Goal: Information Seeking & Learning: Learn about a topic

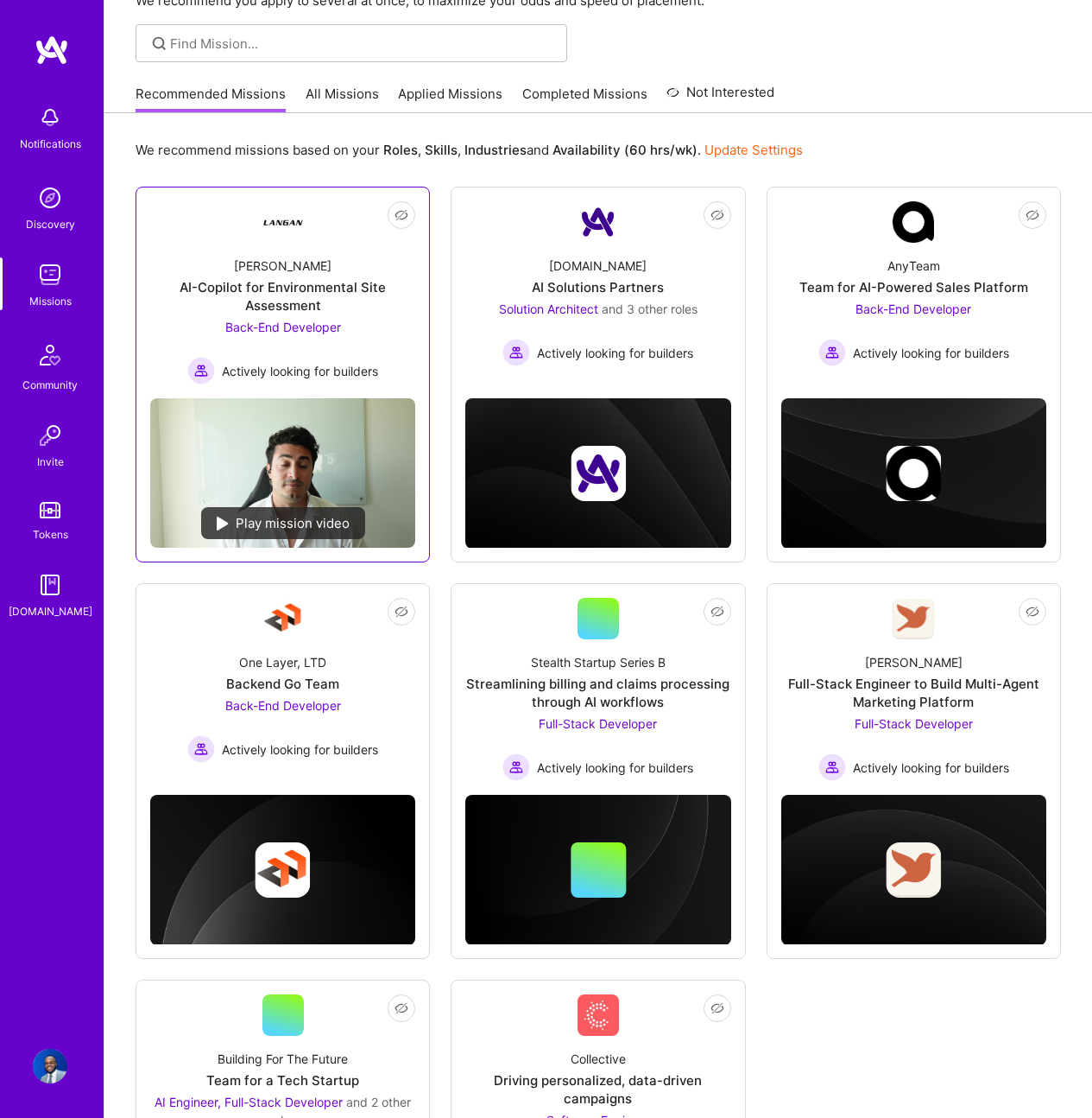
scroll to position [92, 0]
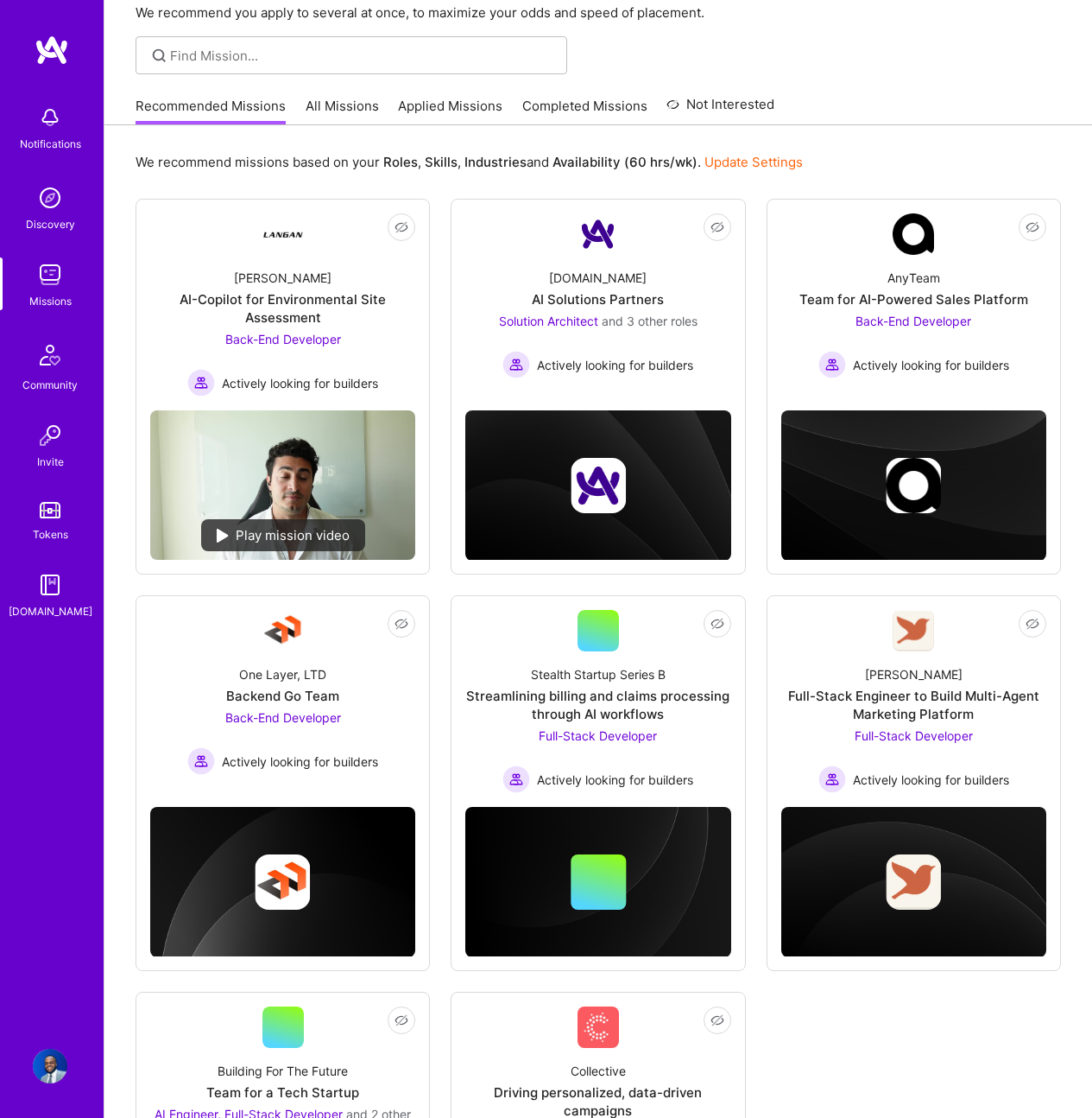
click at [286, 113] on div "Recommended Missions All Missions Applied Missions Completed Missions Not Inter…" at bounding box center [455, 106] width 639 height 38
click at [306, 108] on link "All Missions" at bounding box center [342, 111] width 73 height 29
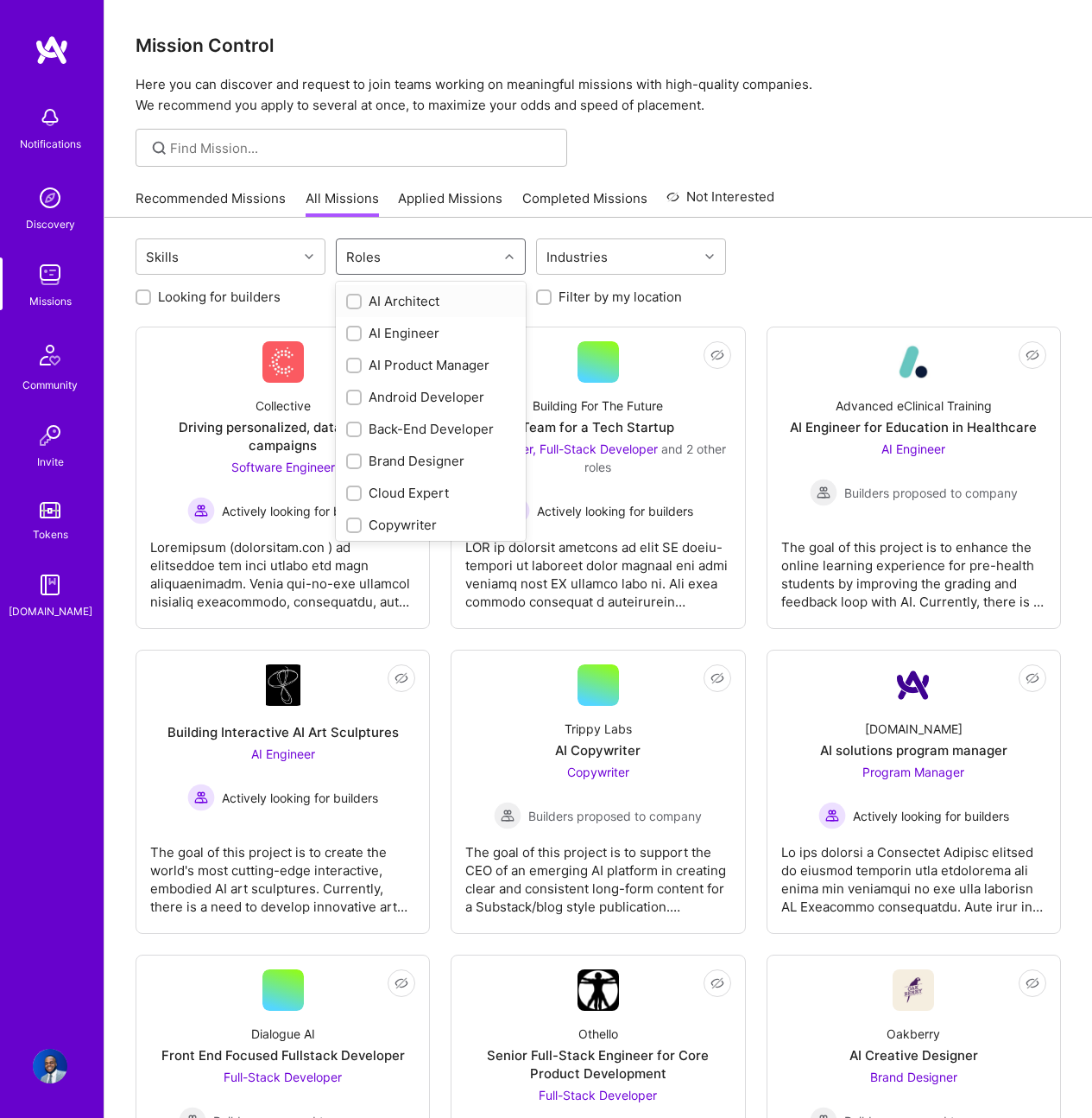
click at [368, 268] on div "Roles" at bounding box center [364, 256] width 44 height 25
click at [392, 493] on div "Cloud Expert" at bounding box center [430, 493] width 169 height 18
checkbox input "true"
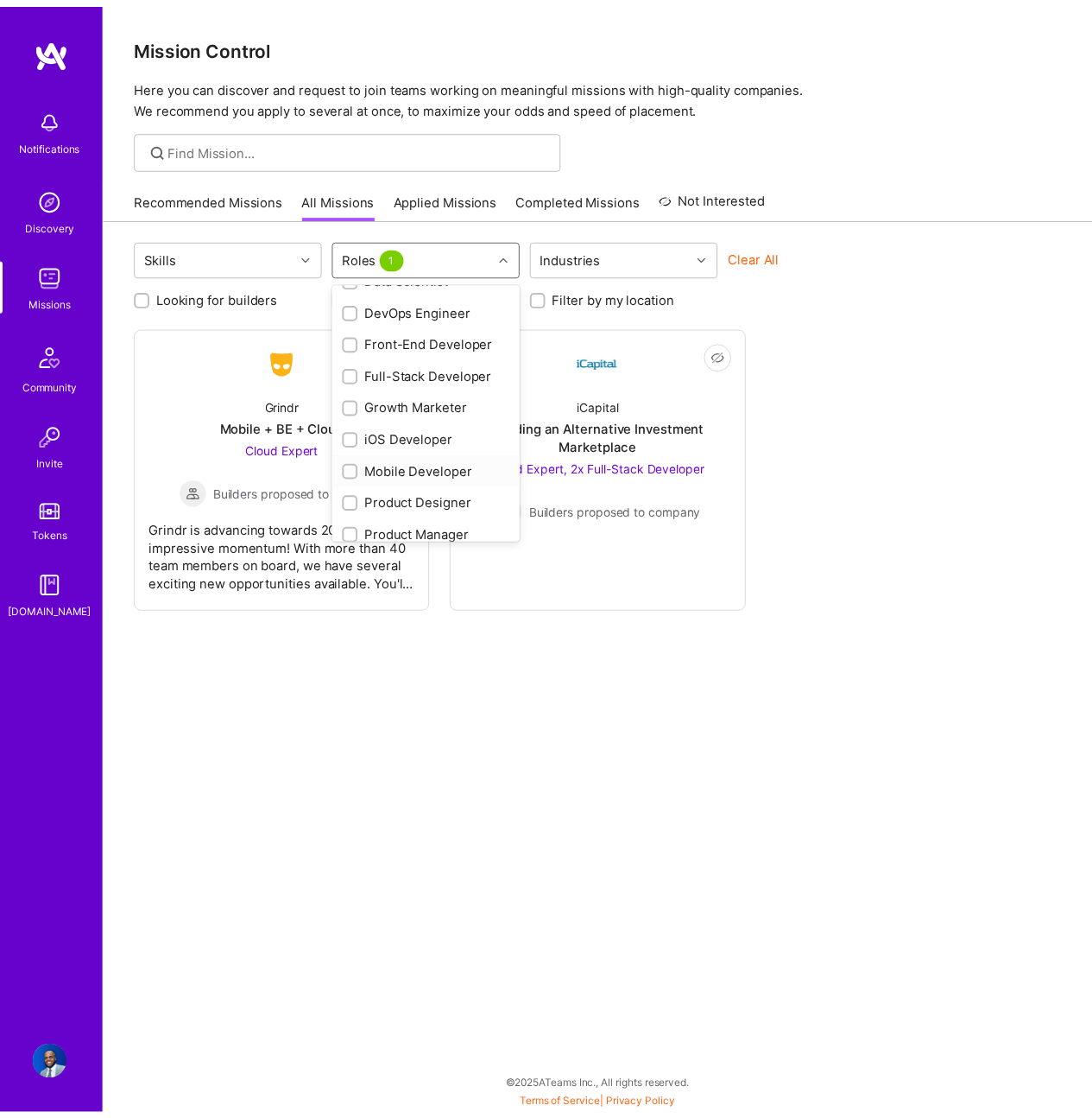
scroll to position [330, 0]
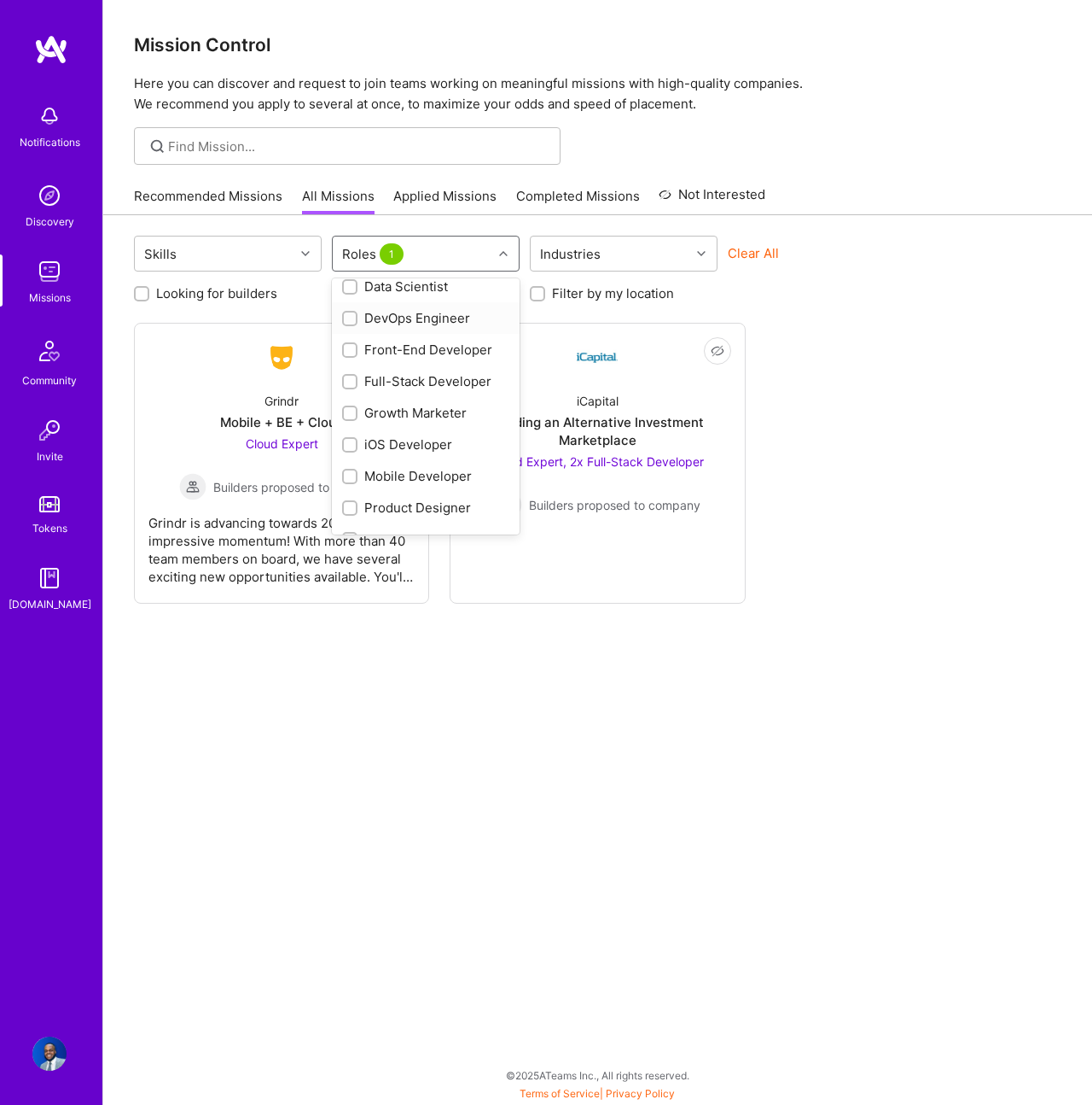
click at [431, 320] on div "DevOps Engineer" at bounding box center [425, 318] width 167 height 18
checkbox input "true"
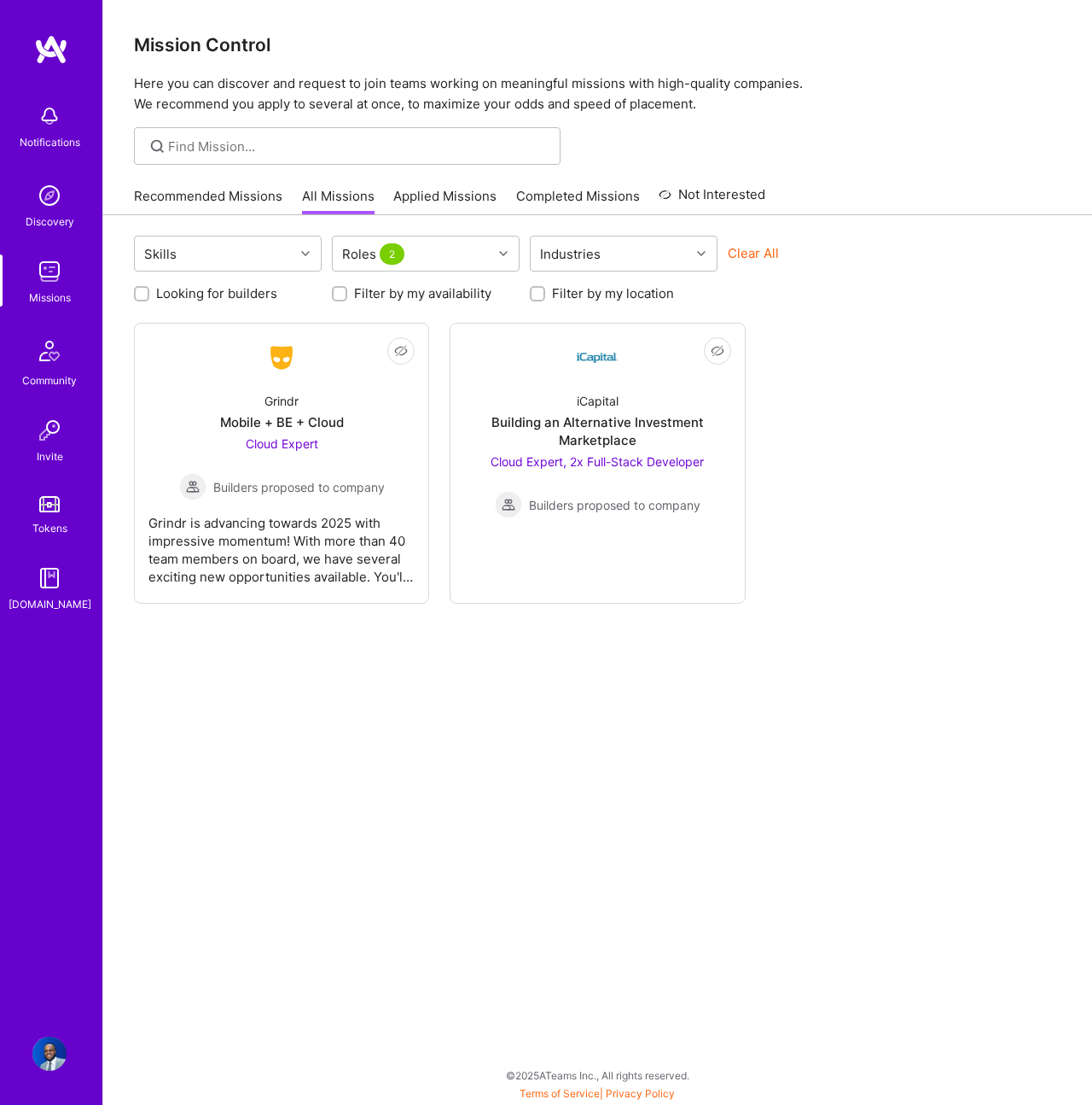
click at [885, 520] on div "Not Interested Grindr Mobile + BE + Cloud Cloud Expert Builders proposed to com…" at bounding box center [597, 463] width 928 height 281
click at [552, 205] on link "Completed Missions" at bounding box center [578, 200] width 124 height 28
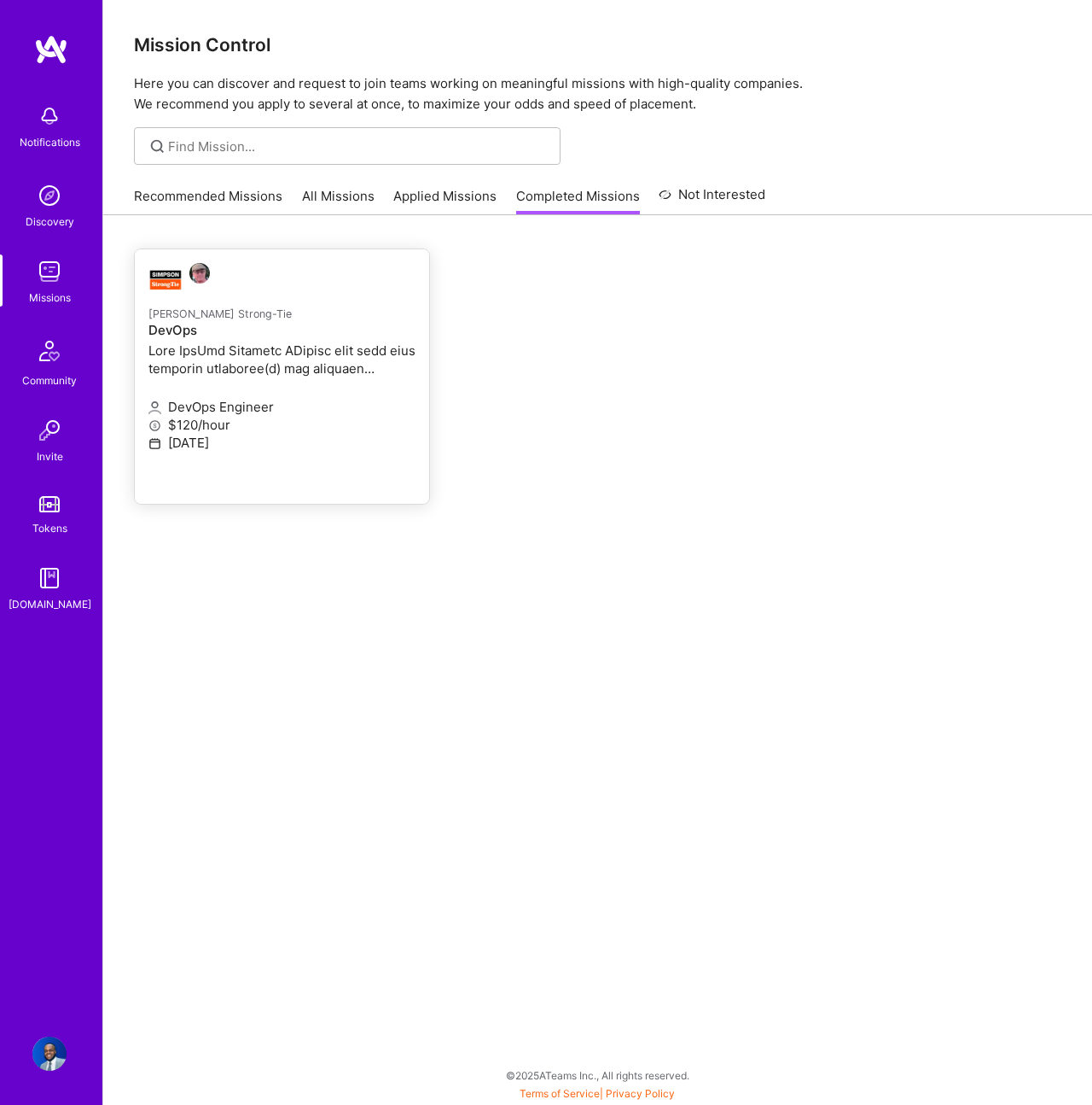
click at [305, 420] on p "$120/hour" at bounding box center [282, 424] width 267 height 18
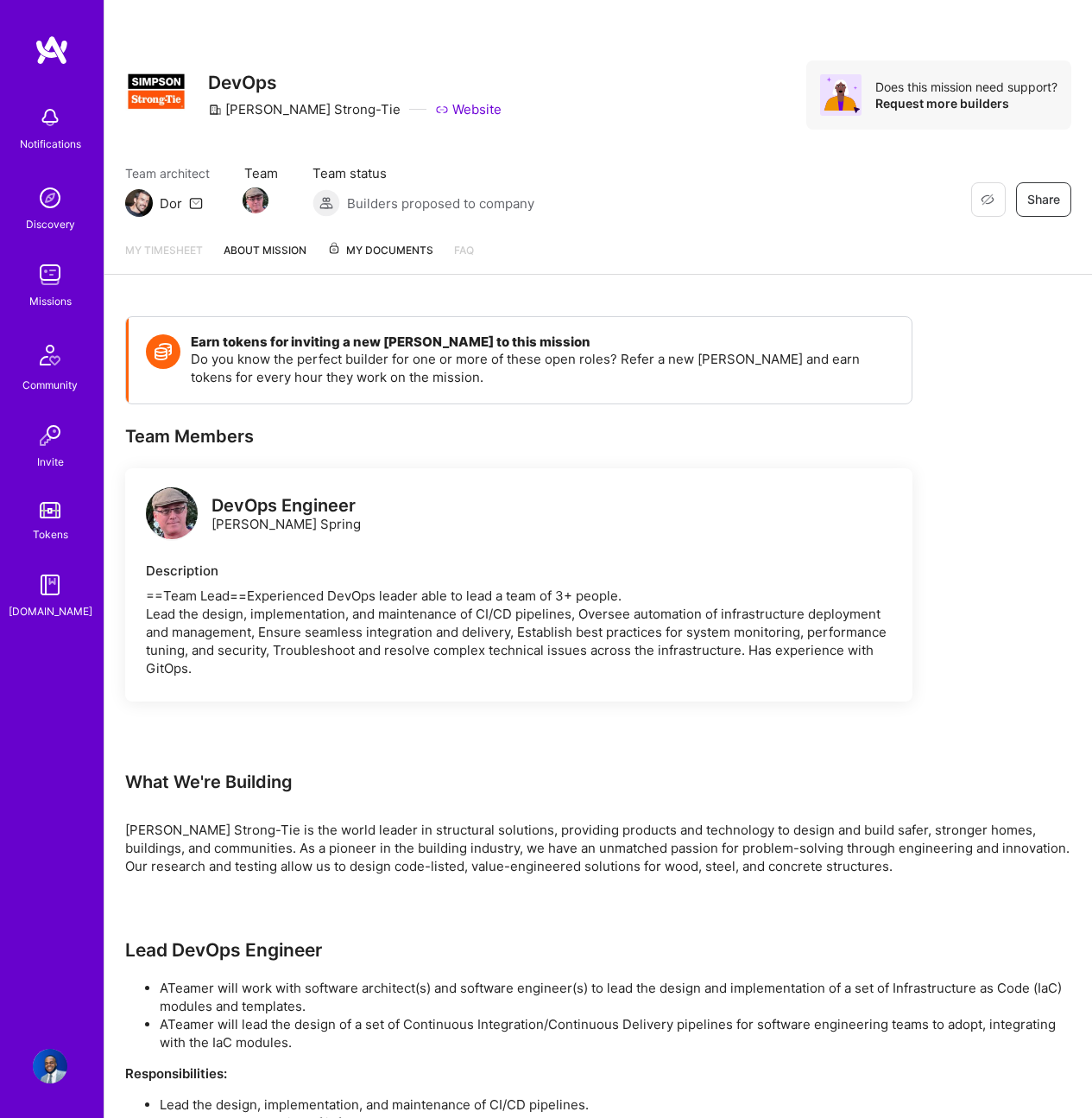
click at [282, 233] on div "My timesheet About Mission My Documents FAQ" at bounding box center [598, 251] width 988 height 47
click at [280, 247] on link "About Mission" at bounding box center [265, 257] width 83 height 33
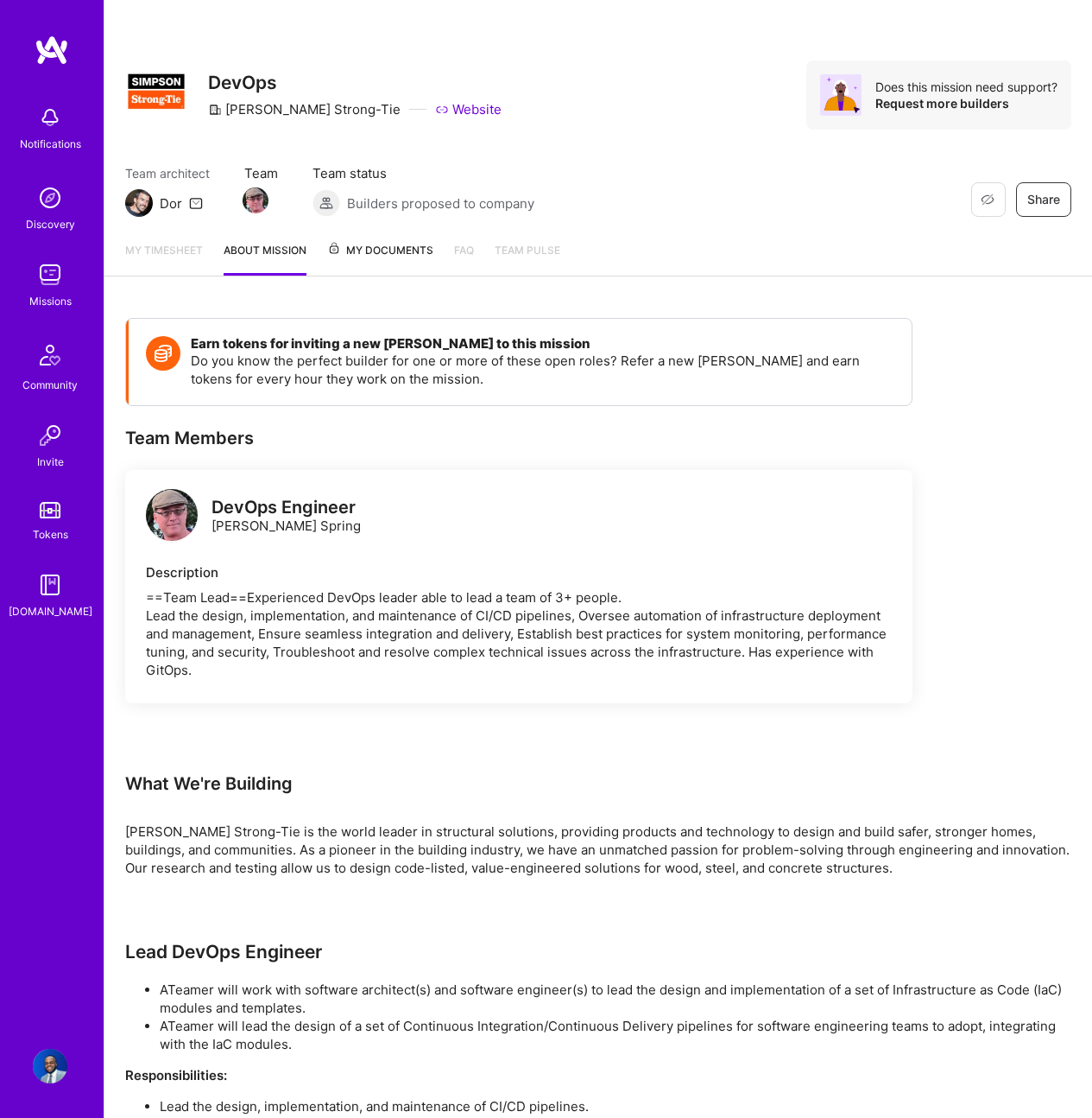
click at [388, 252] on span "My Documents" at bounding box center [380, 250] width 106 height 19
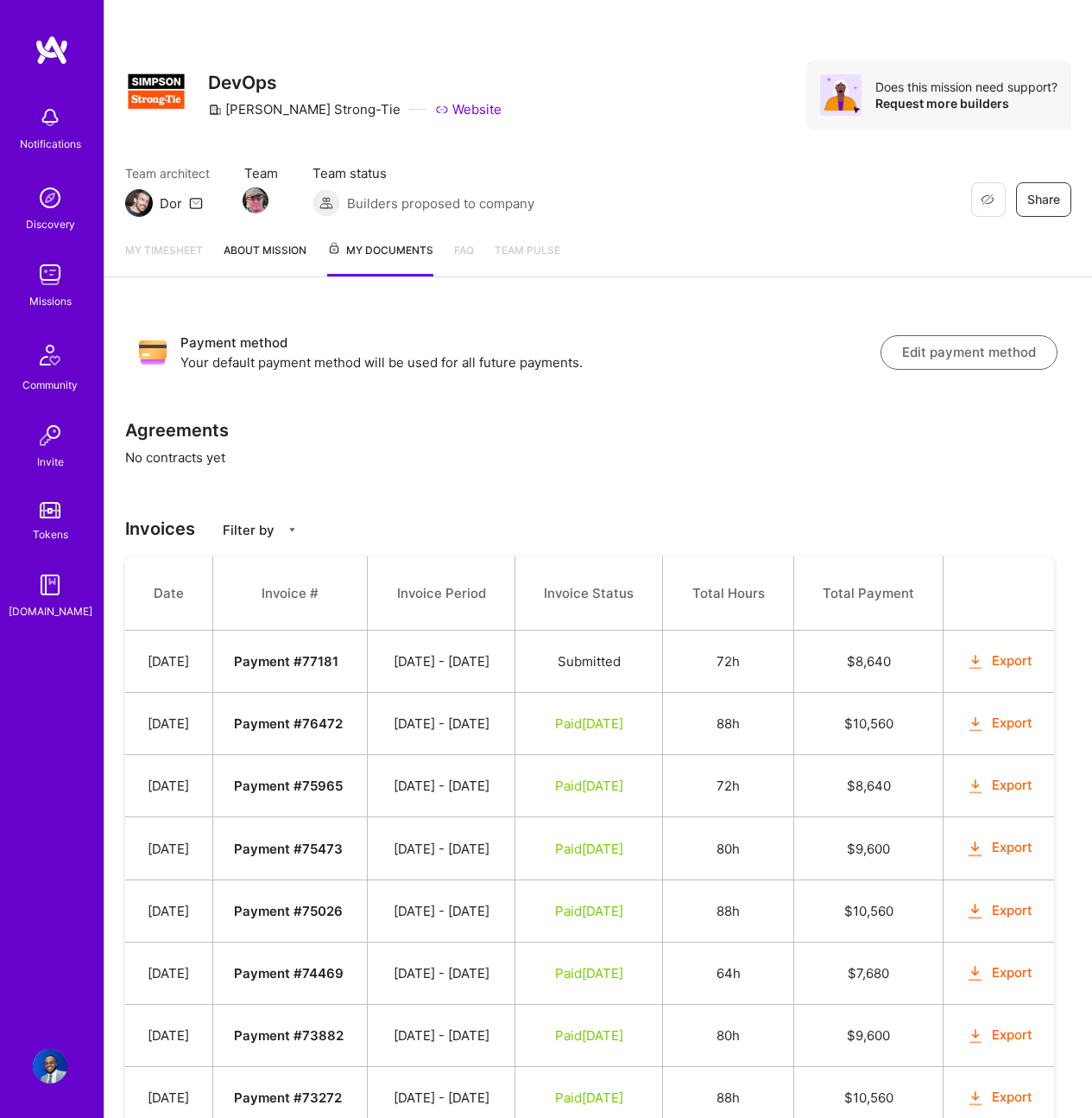
click at [48, 201] on img at bounding box center [49, 197] width 35 height 35
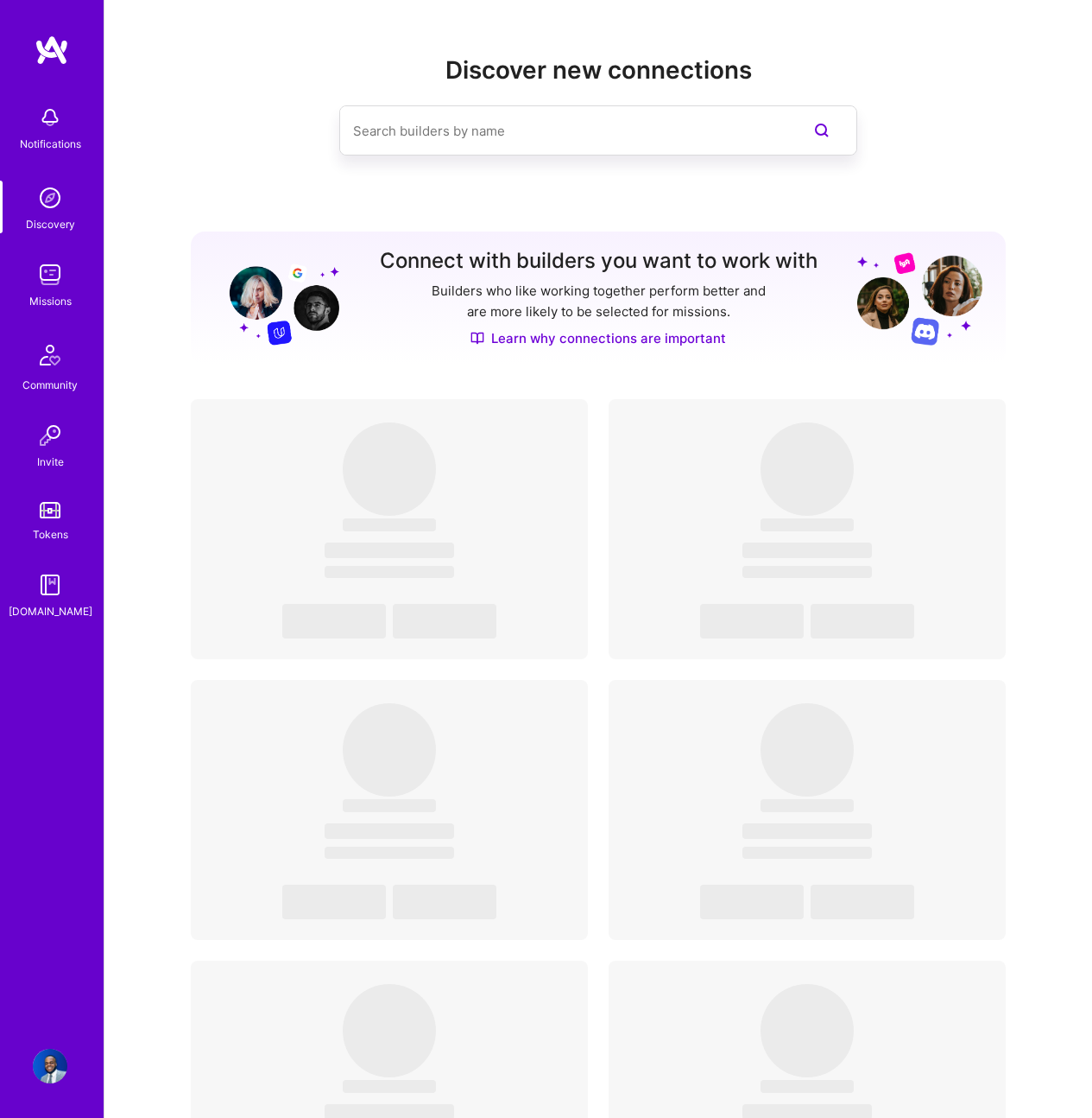
click at [45, 280] on img at bounding box center [49, 274] width 35 height 35
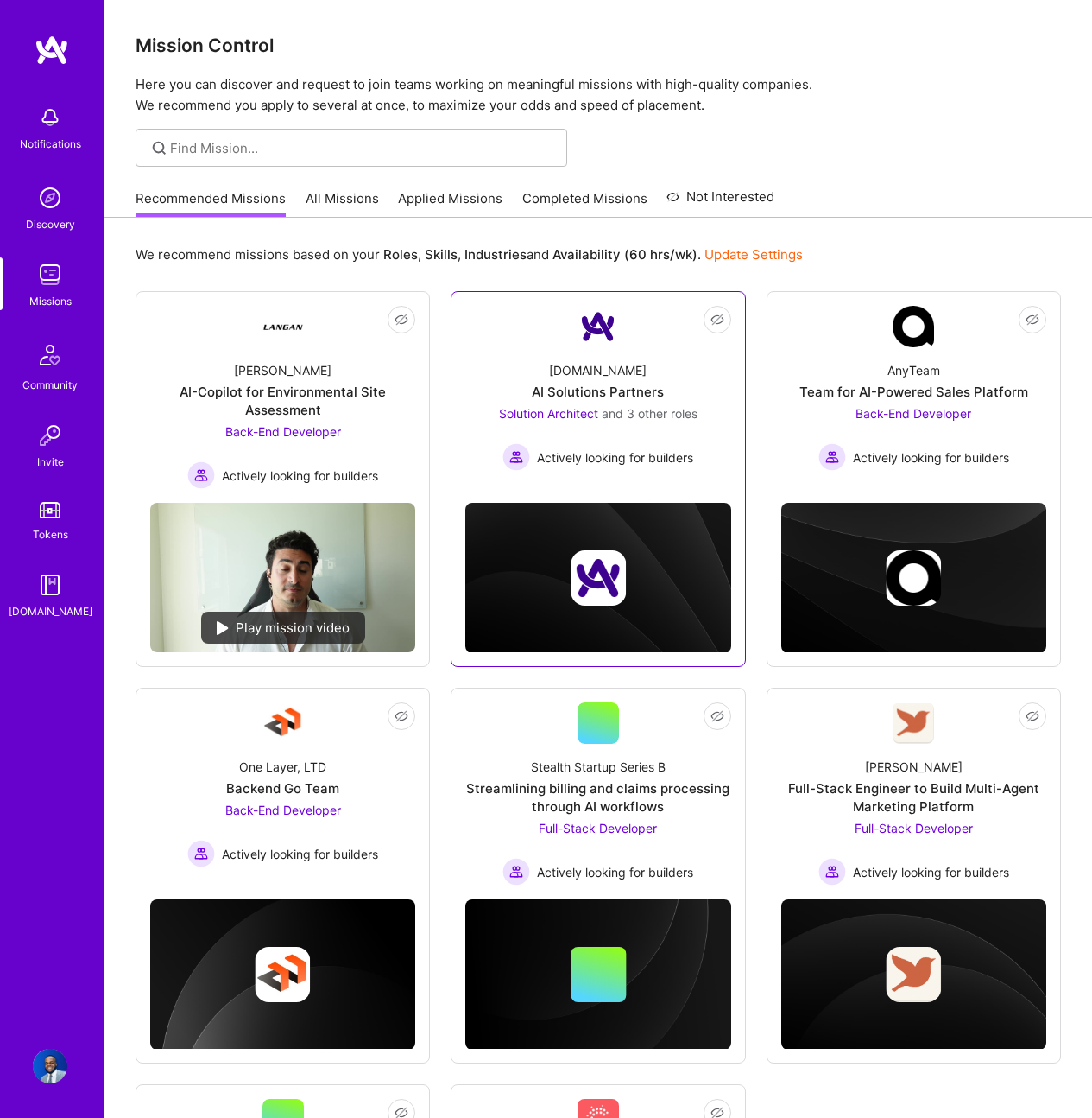
click at [629, 462] on span "Actively looking for builders" at bounding box center [615, 457] width 156 height 18
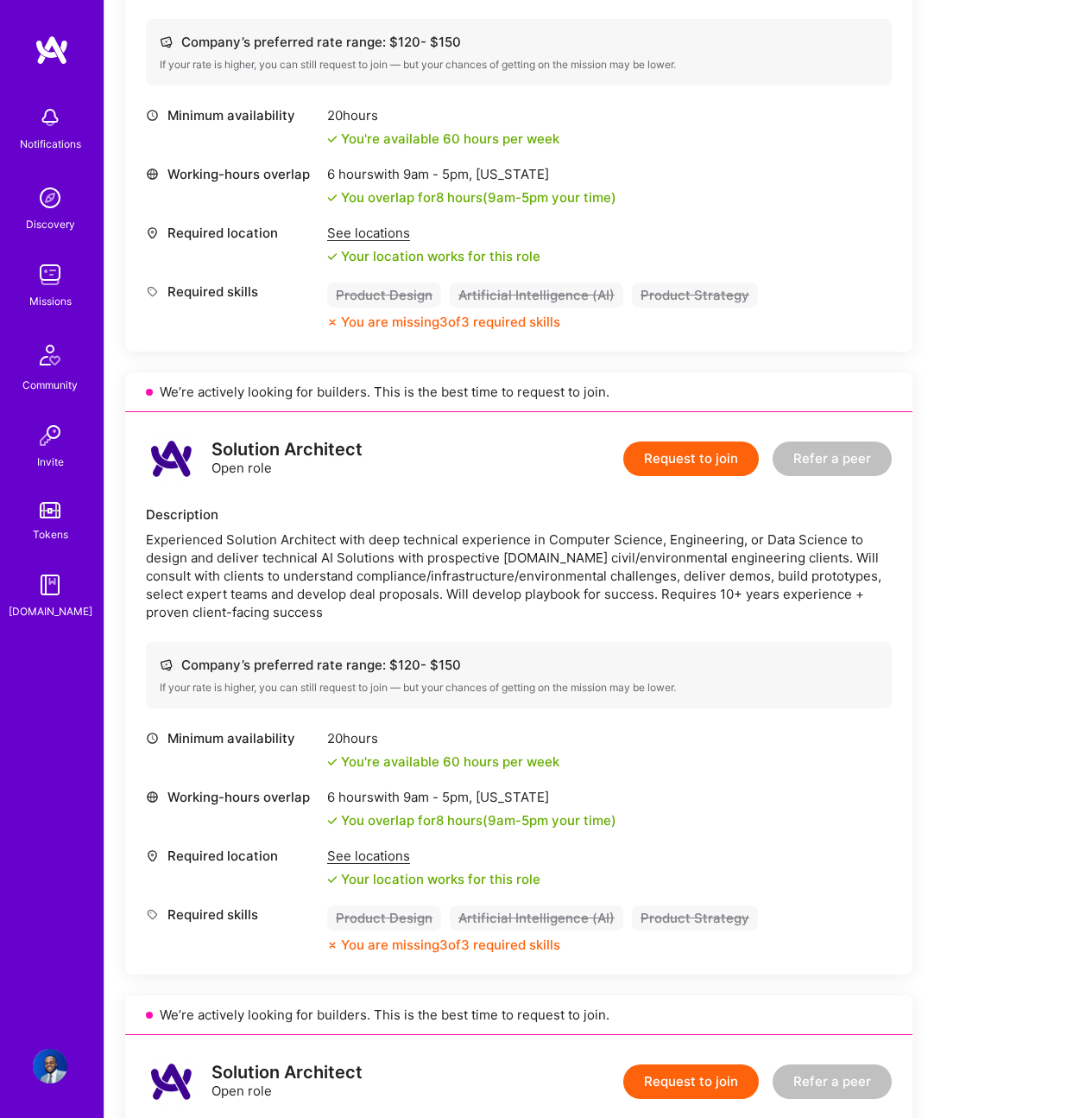
scroll to position [373, 0]
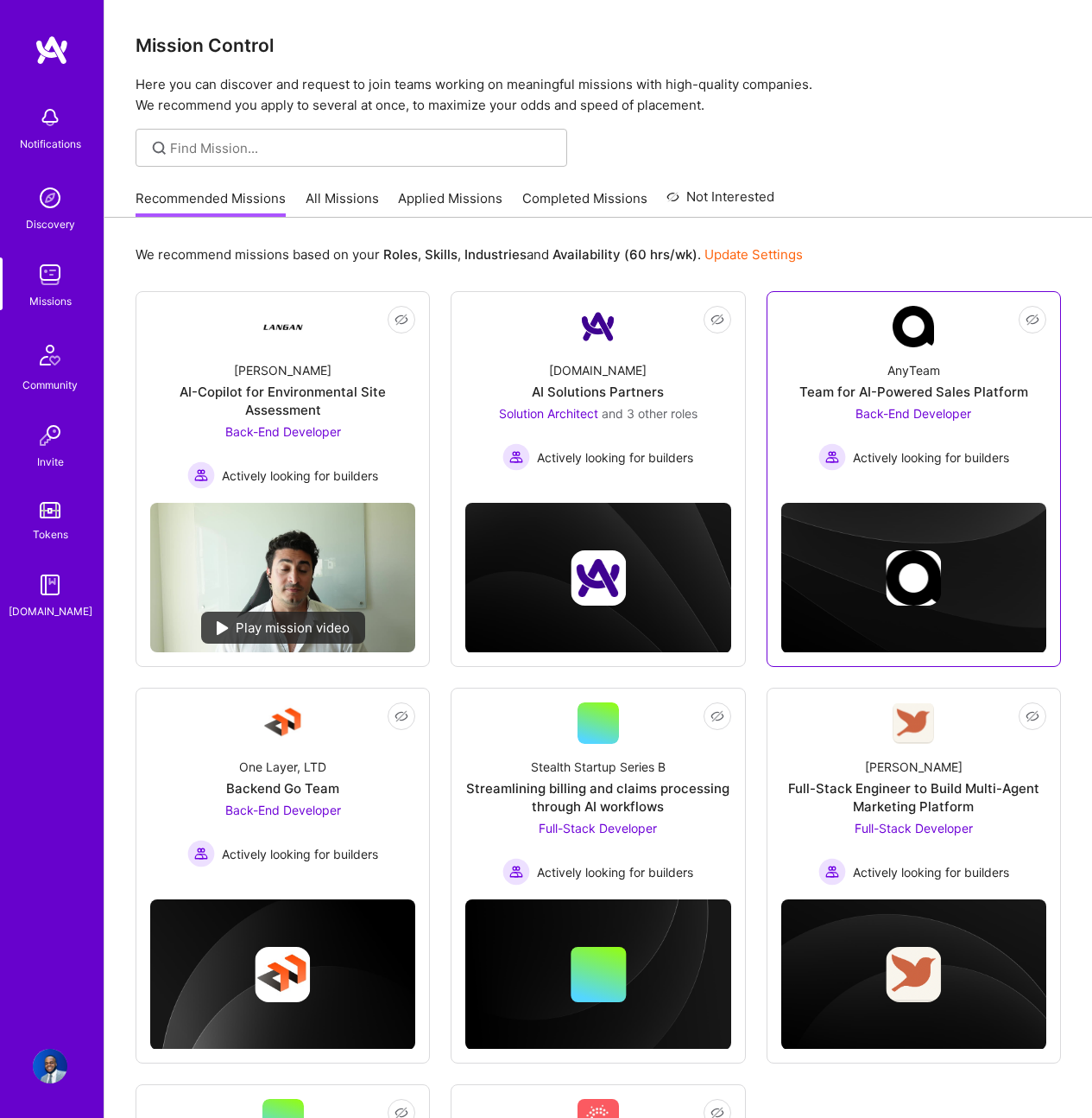
click at [900, 462] on span "Actively looking for builders" at bounding box center [931, 457] width 156 height 18
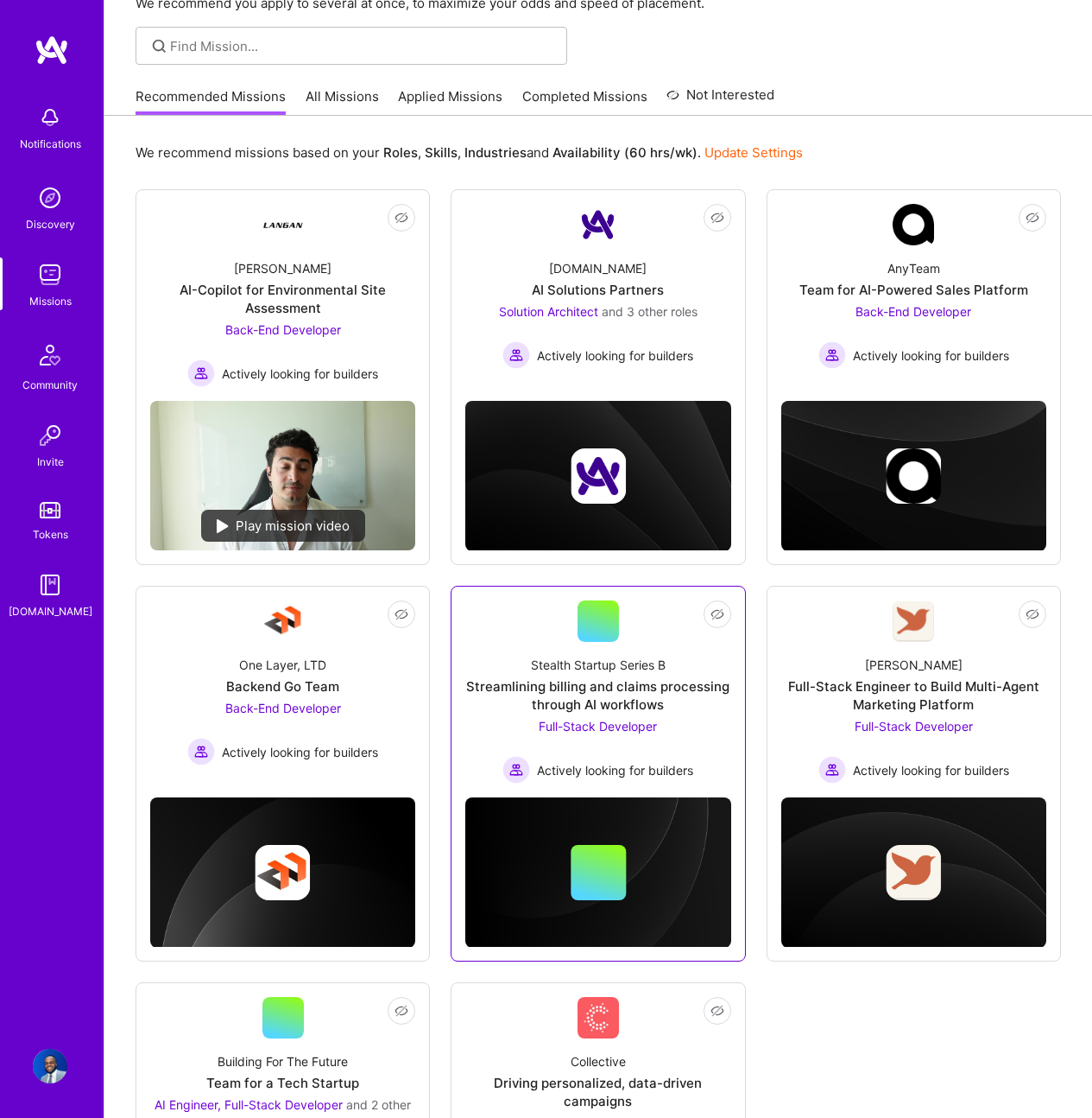
scroll to position [319, 0]
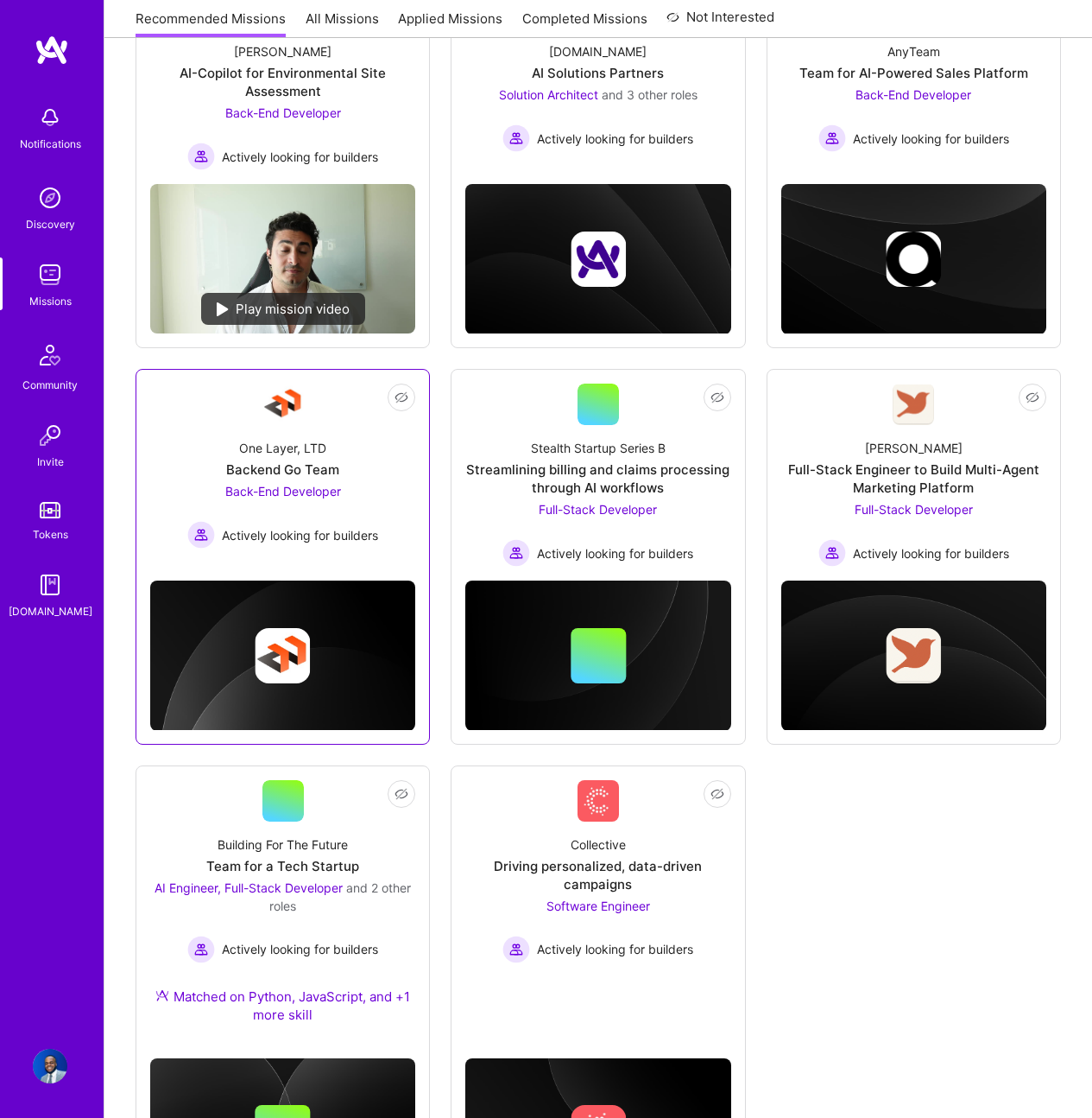
click at [386, 530] on div "One Layer, LTD Backend Go Team Back-End Developer Actively looking for builders" at bounding box center [283, 486] width 265 height 124
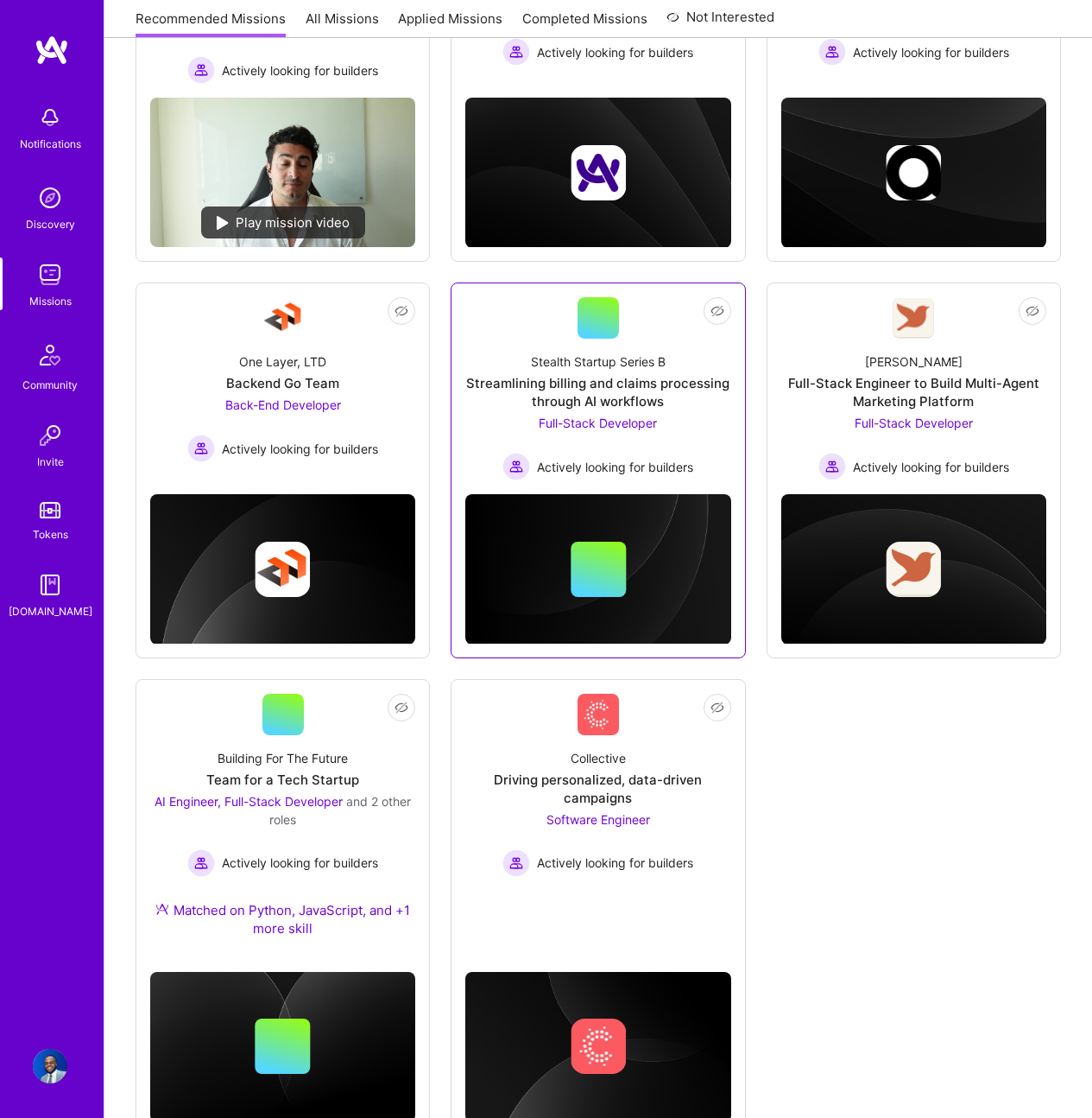
scroll to position [424, 0]
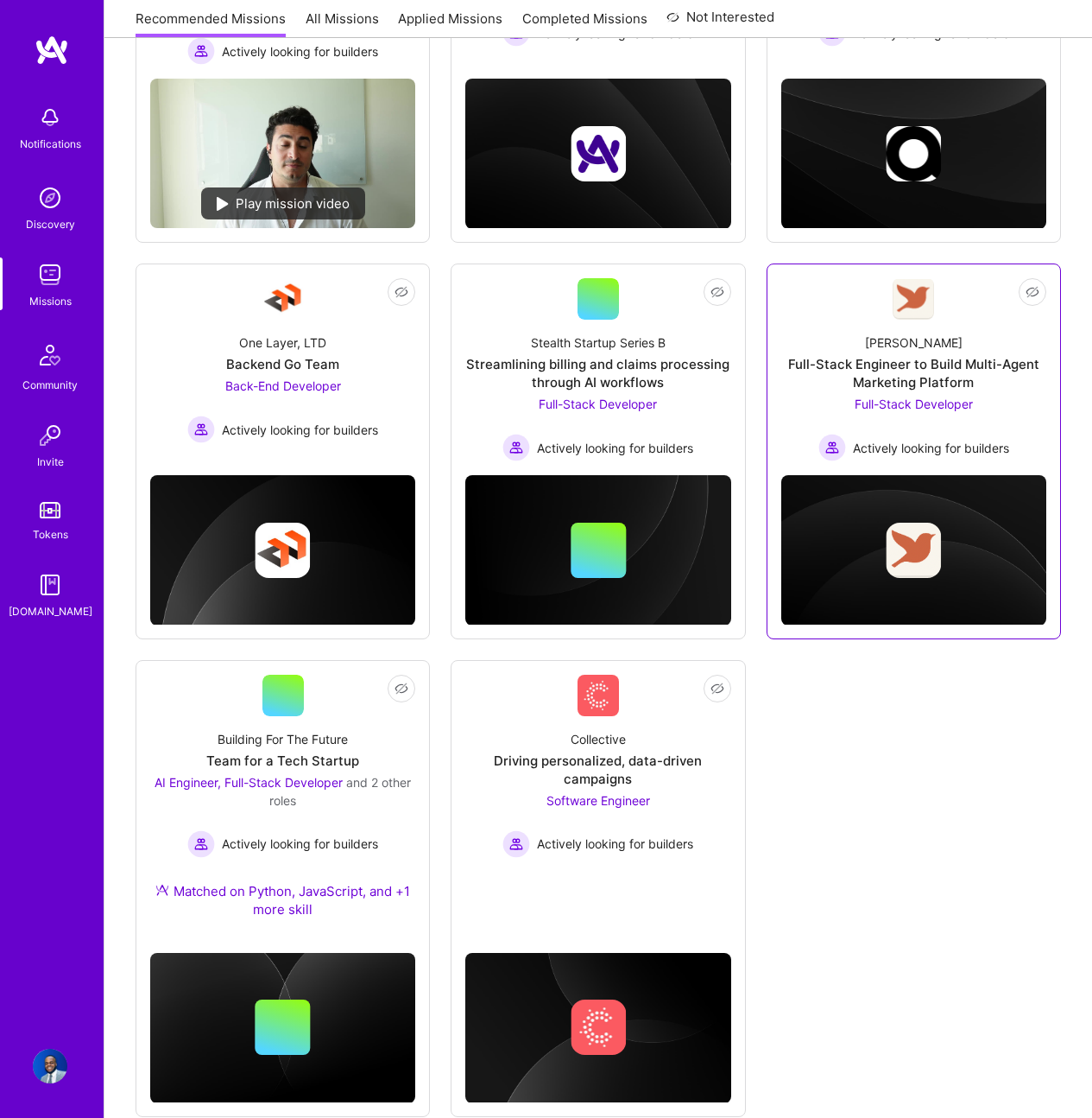
click at [934, 438] on span "Actively looking for builders" at bounding box center [931, 447] width 156 height 18
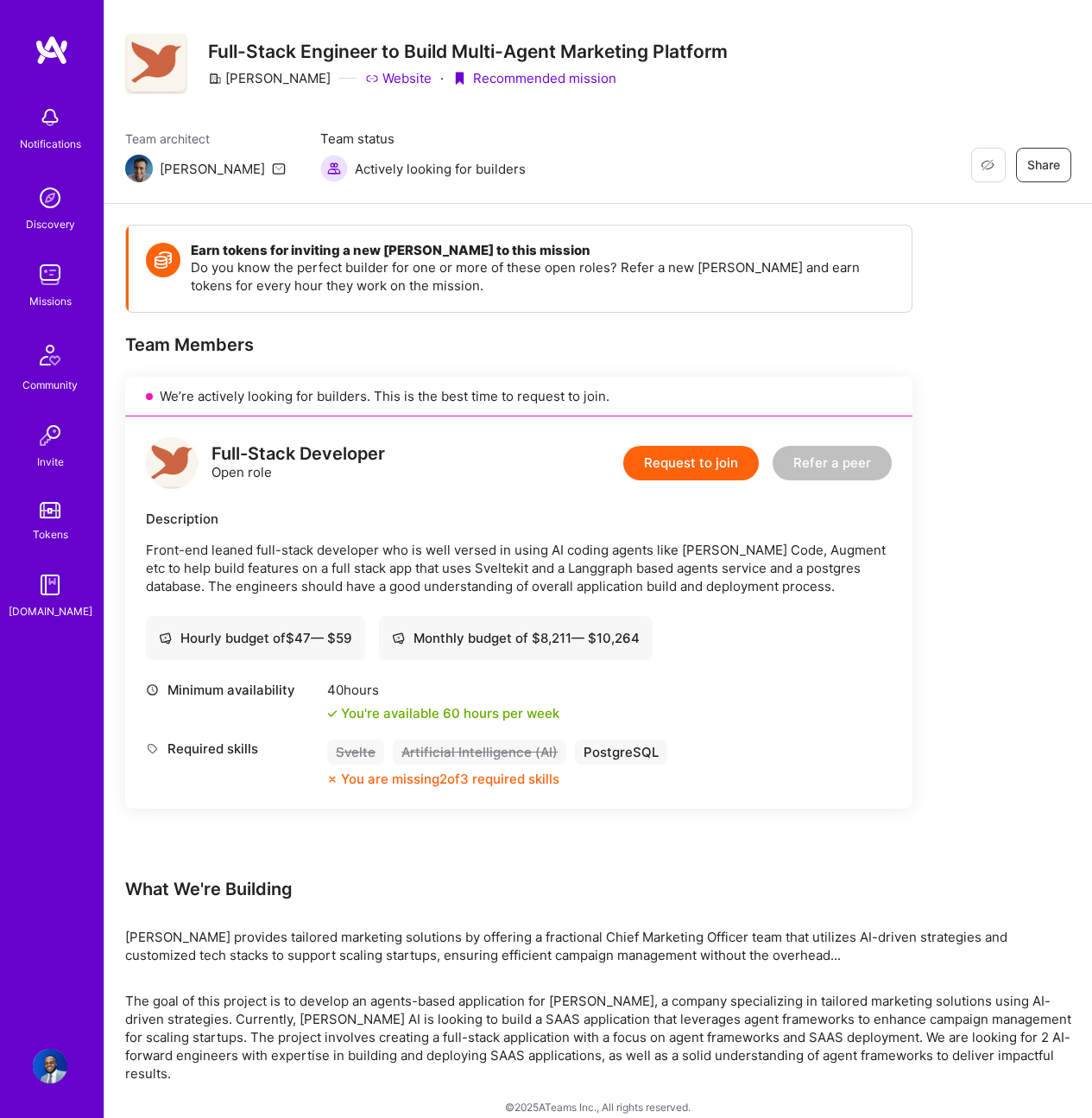
scroll to position [29, 0]
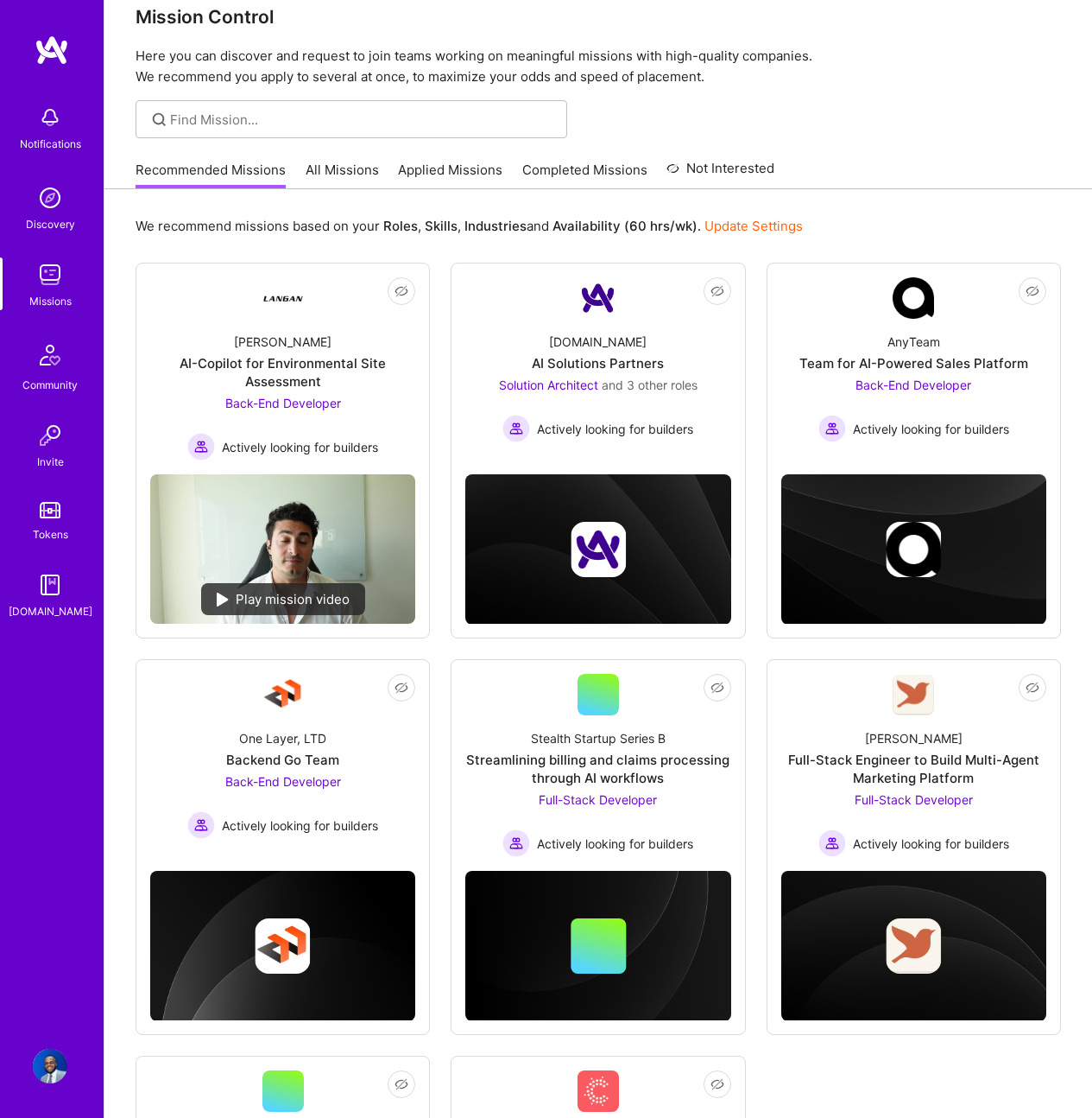
scroll to position [424, 0]
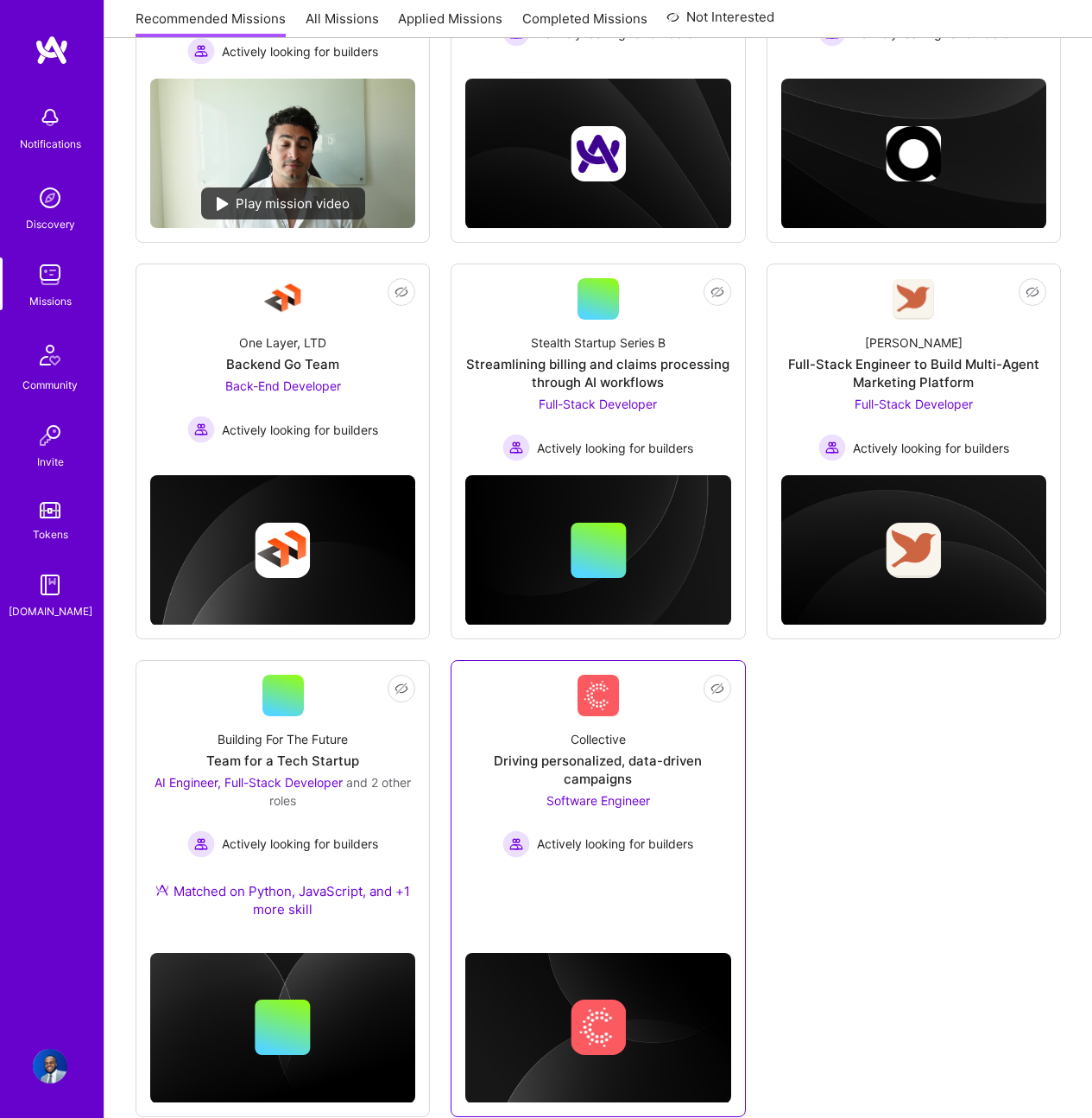
click at [607, 730] on div "Collective" at bounding box center [598, 739] width 55 height 18
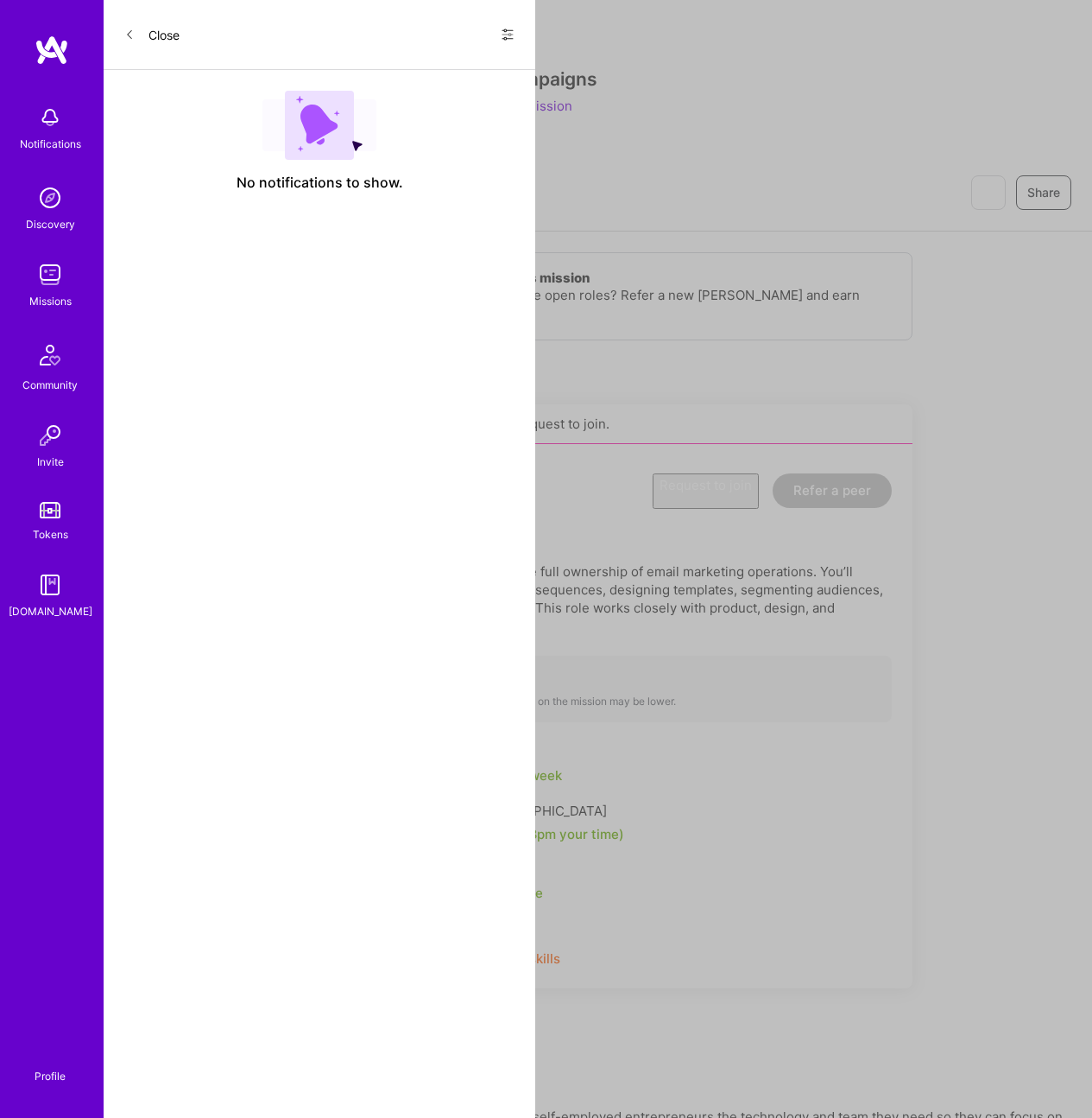
scroll to position [424, 0]
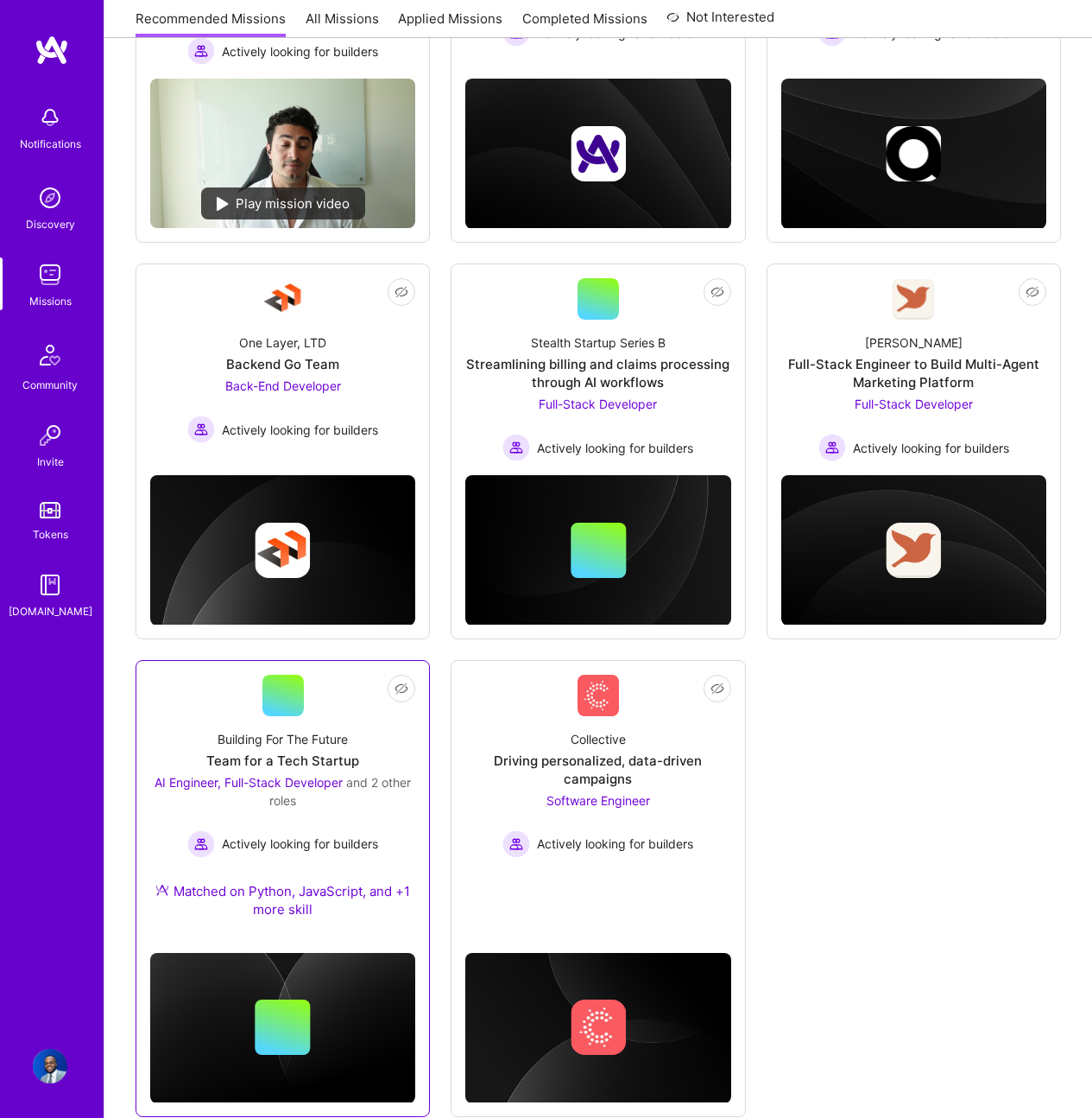
click at [345, 743] on div "Building For The Future" at bounding box center [283, 739] width 131 height 18
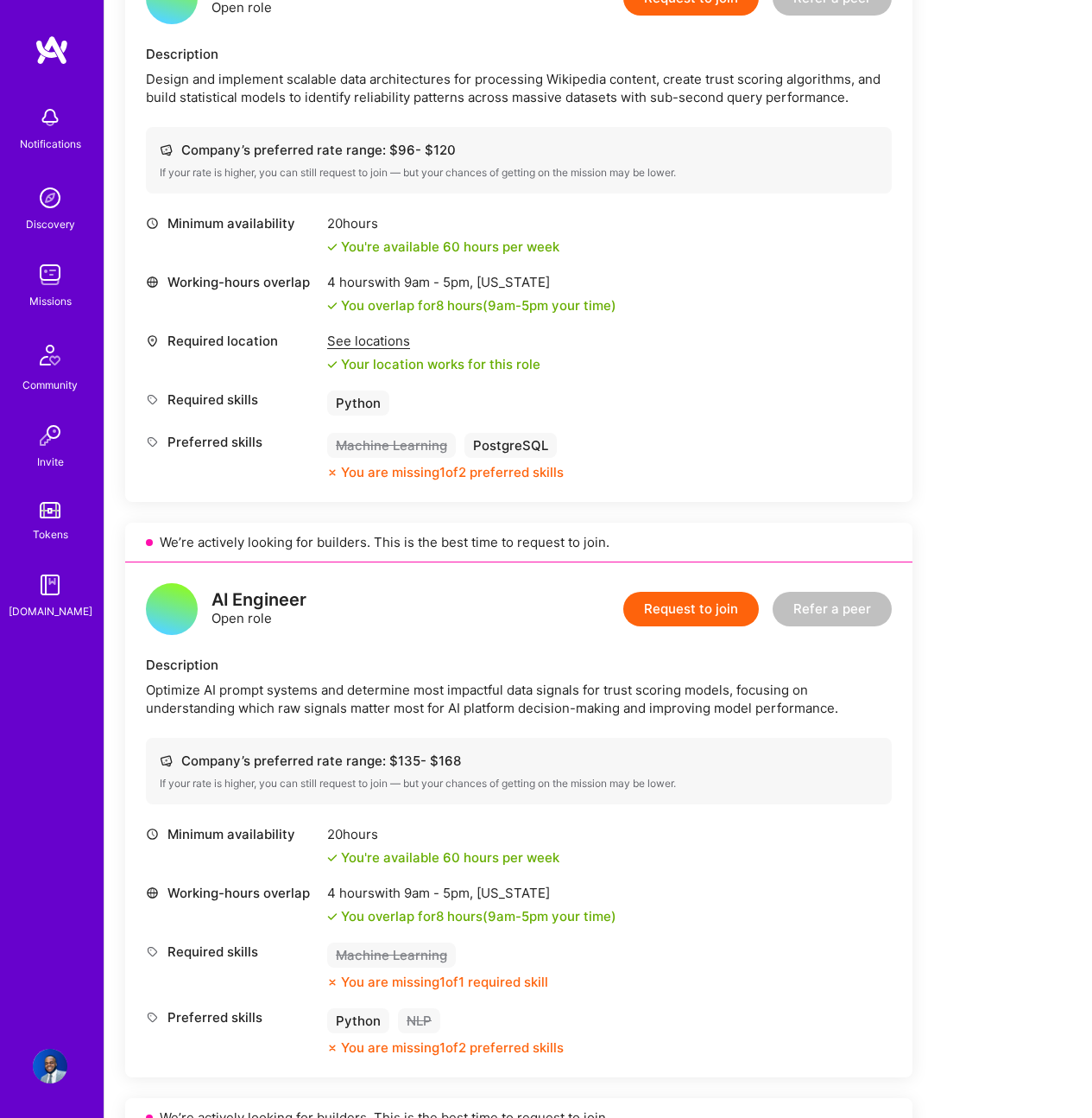
scroll to position [1517, 0]
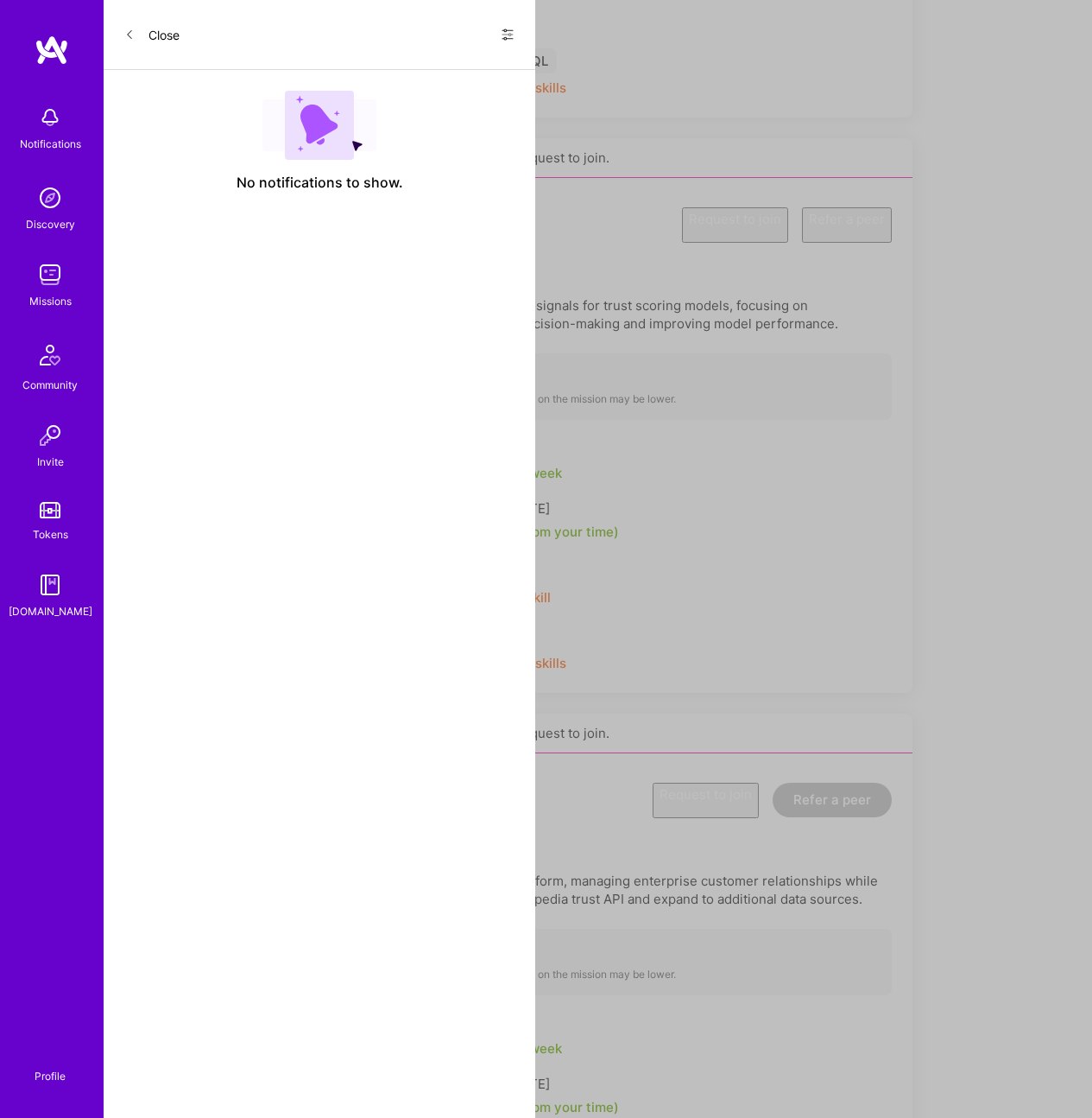
scroll to position [424, 0]
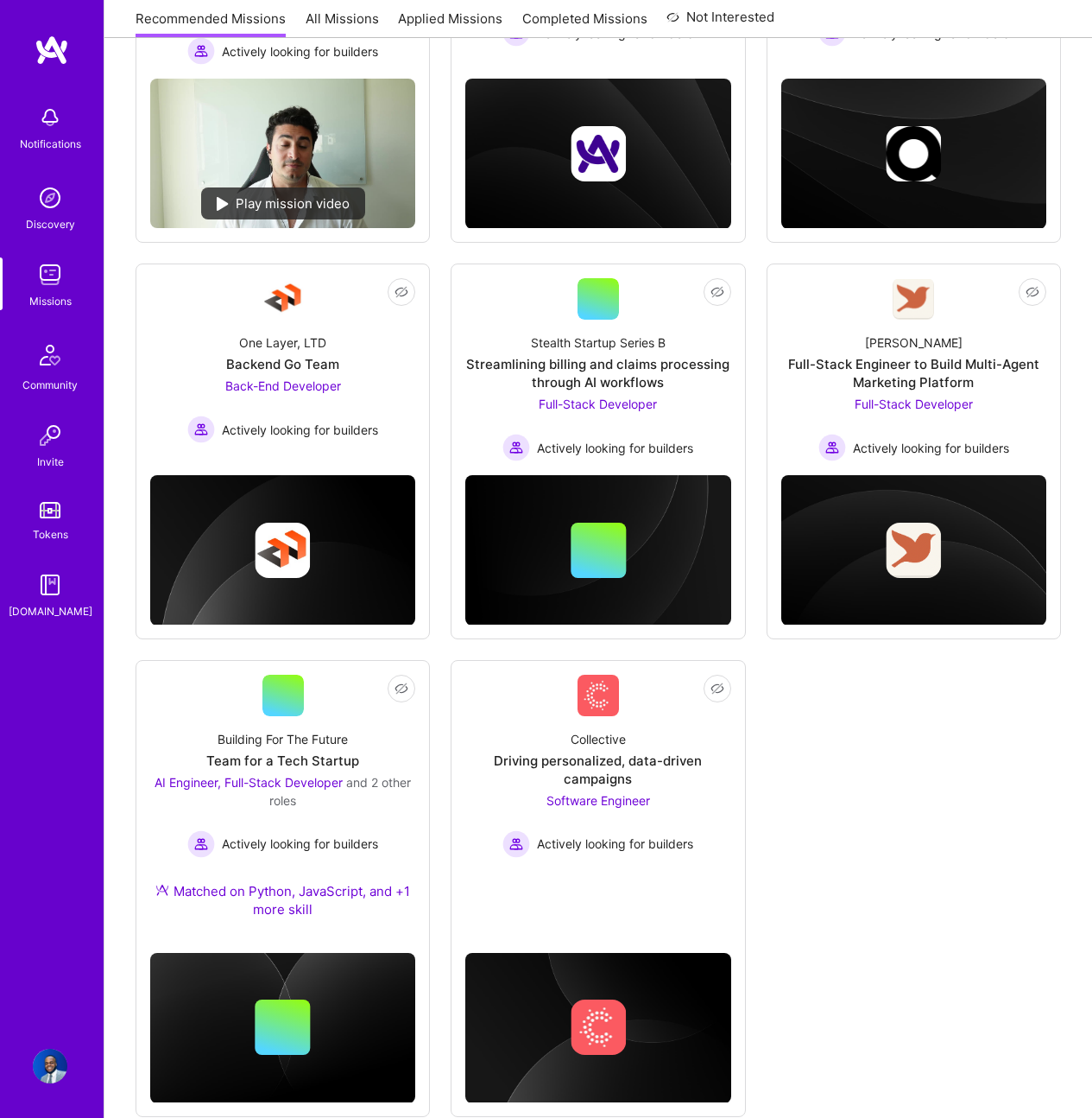
click at [96, 283] on link "Missions" at bounding box center [50, 283] width 107 height 52
